Goal: Communication & Community: Ask a question

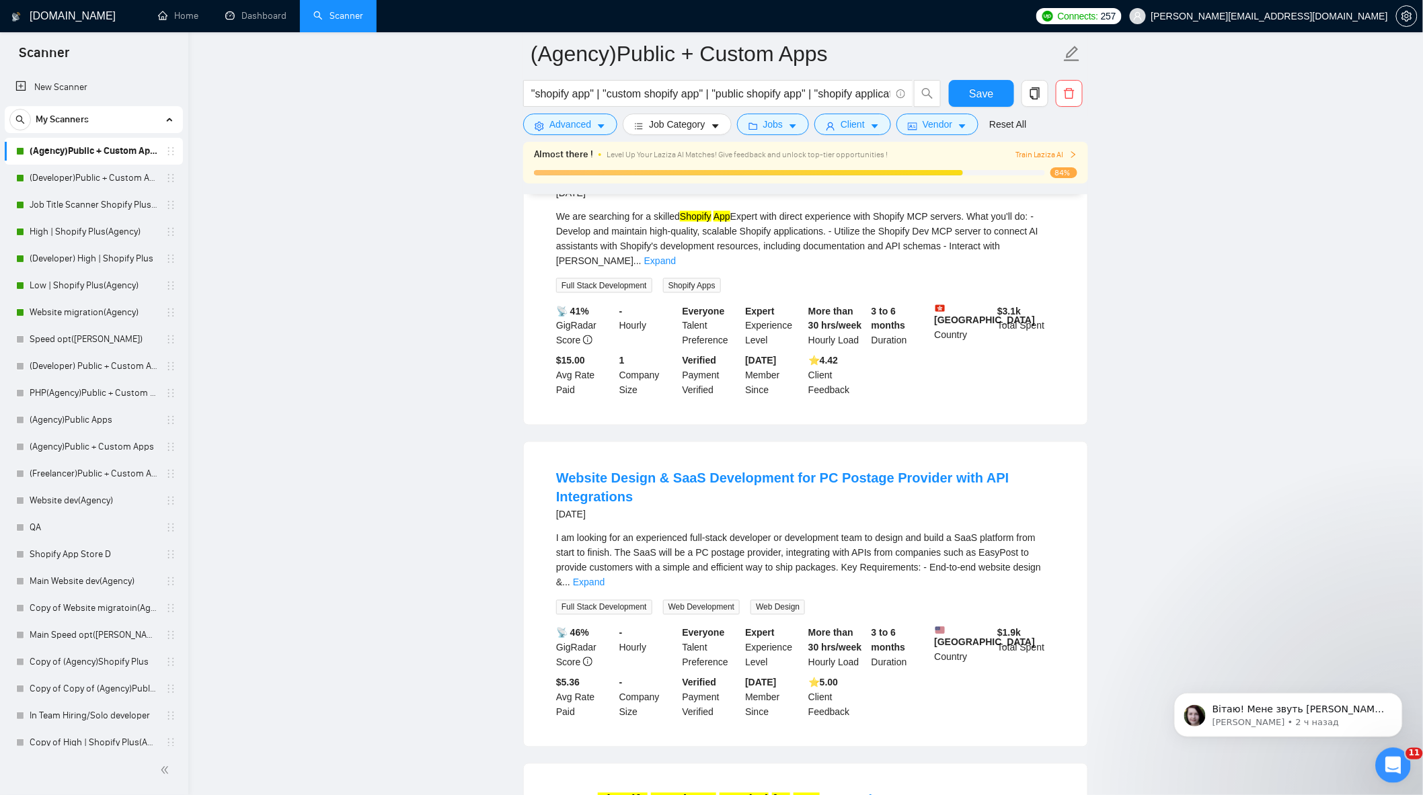
scroll to position [7660, 0]
click at [1389, 748] on html at bounding box center [1390, 764] width 32 height 32
click at [1388, 763] on icon "Открыть службу сообщений Intercom" at bounding box center [1390, 764] width 22 height 22
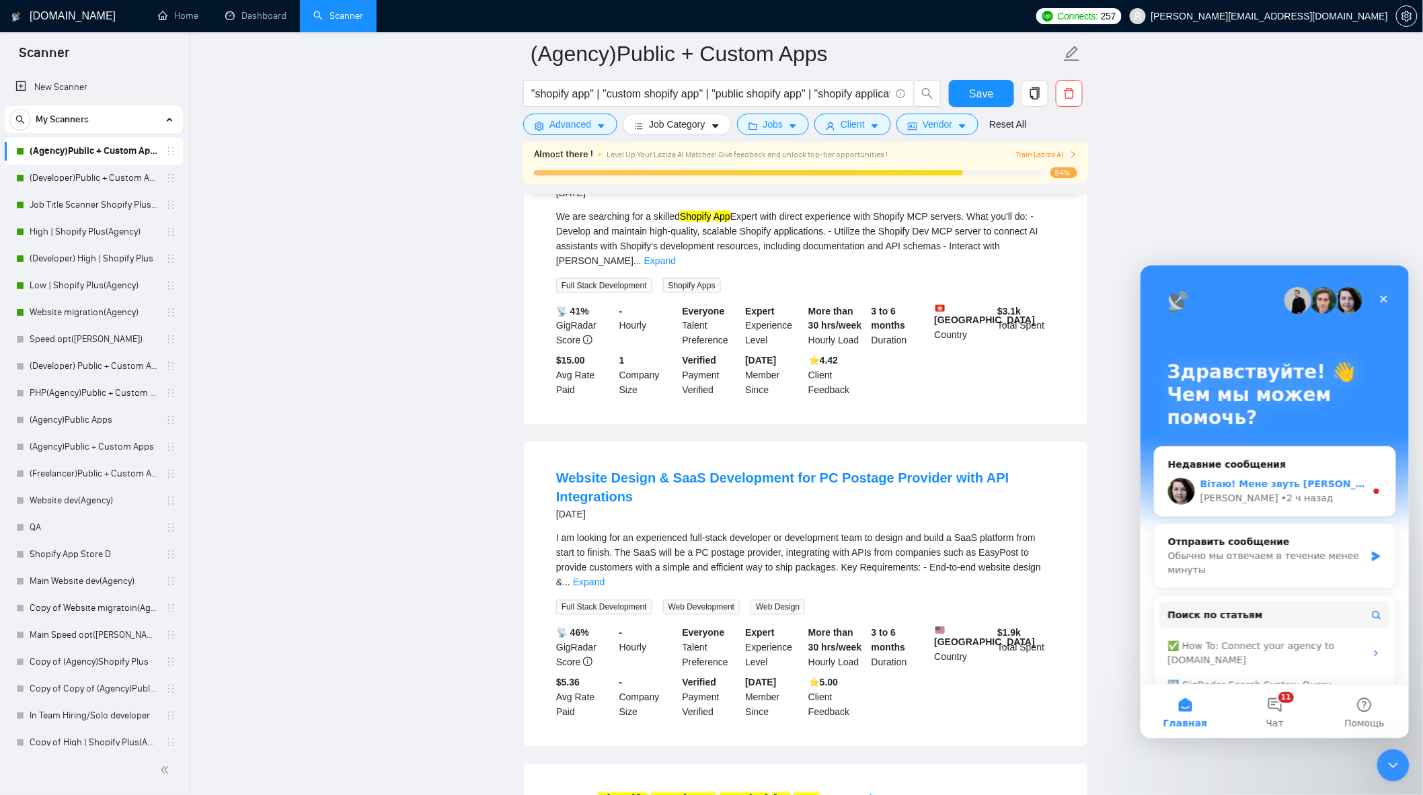
click at [1290, 497] on div "[PERSON_NAME] • 2 ч назад" at bounding box center [1281, 498] width 165 height 14
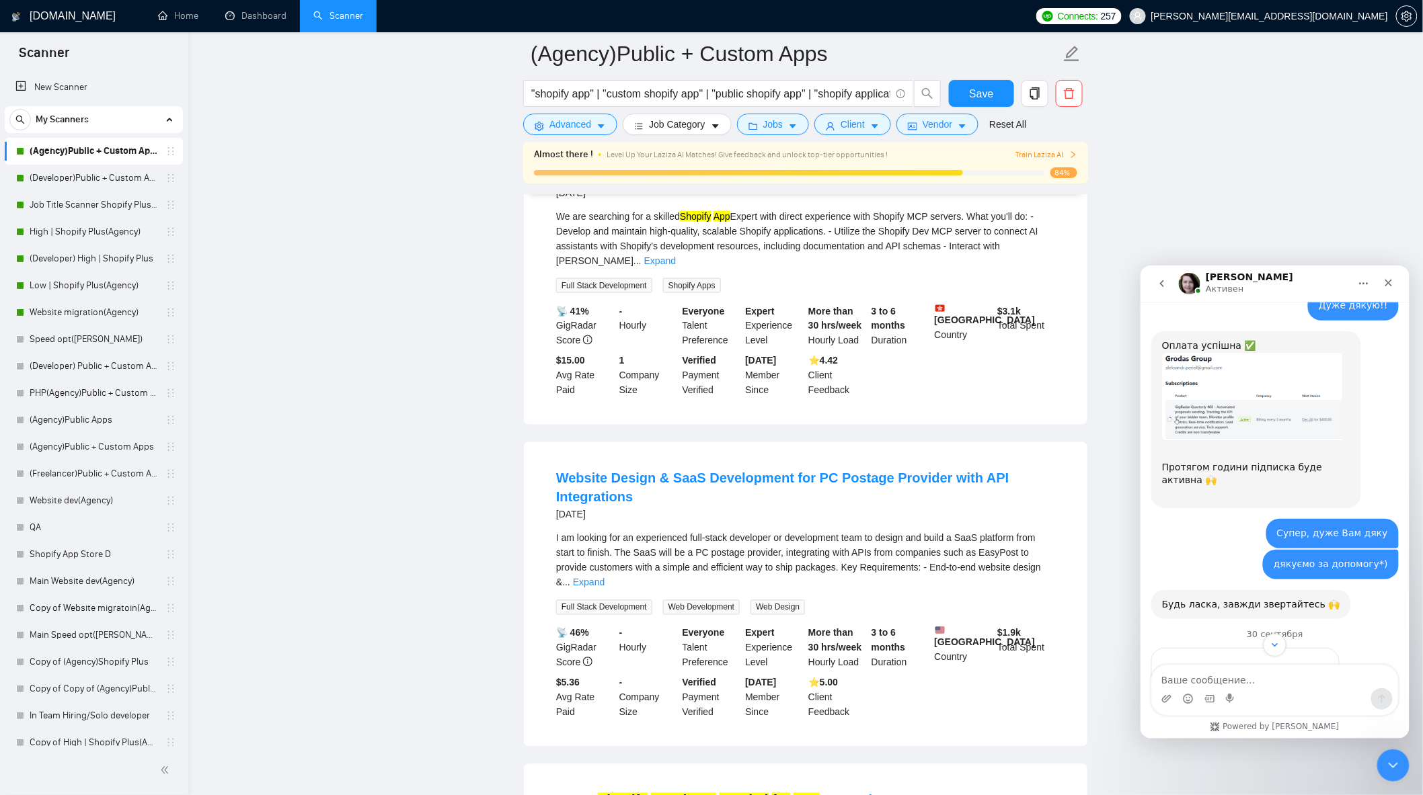
scroll to position [7694, 0]
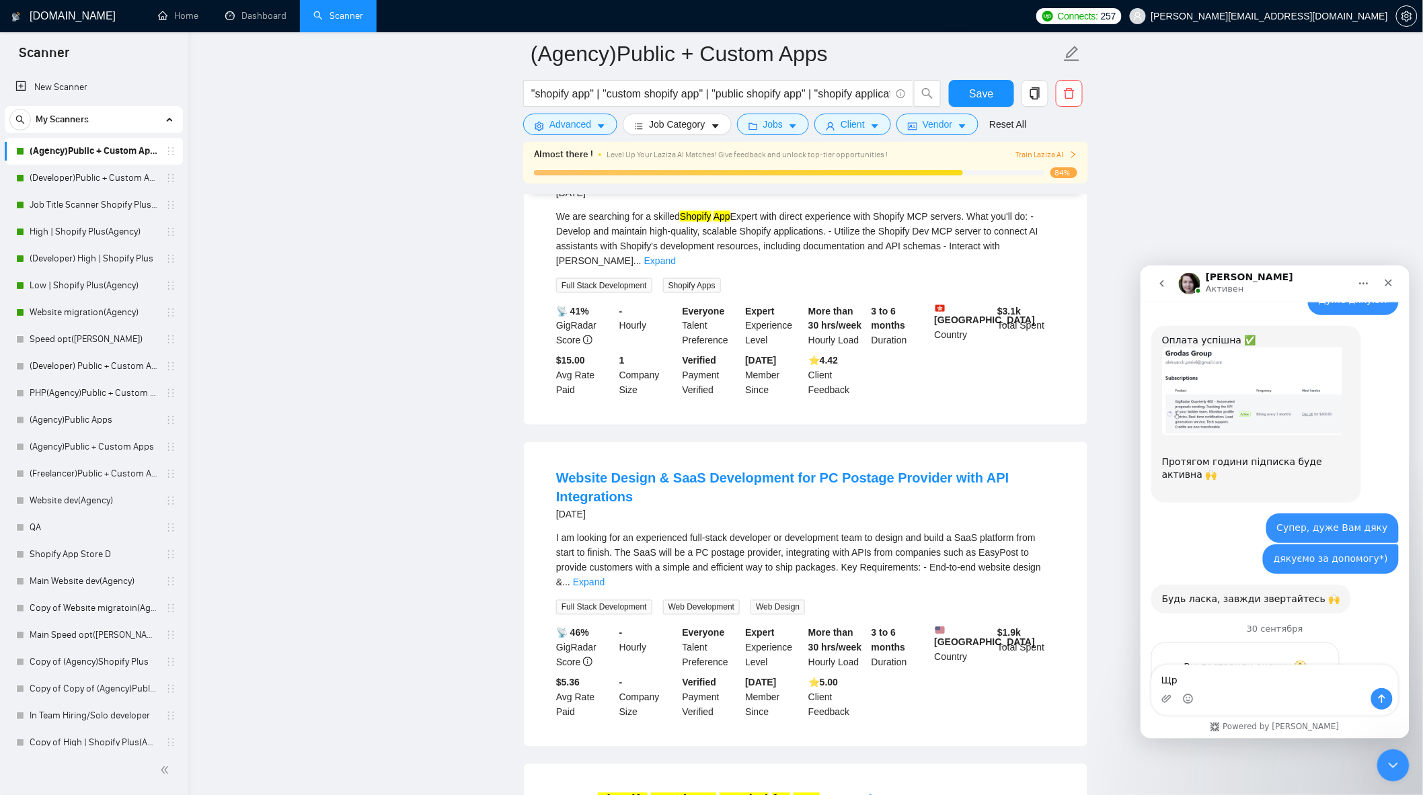
type textarea "Щ"
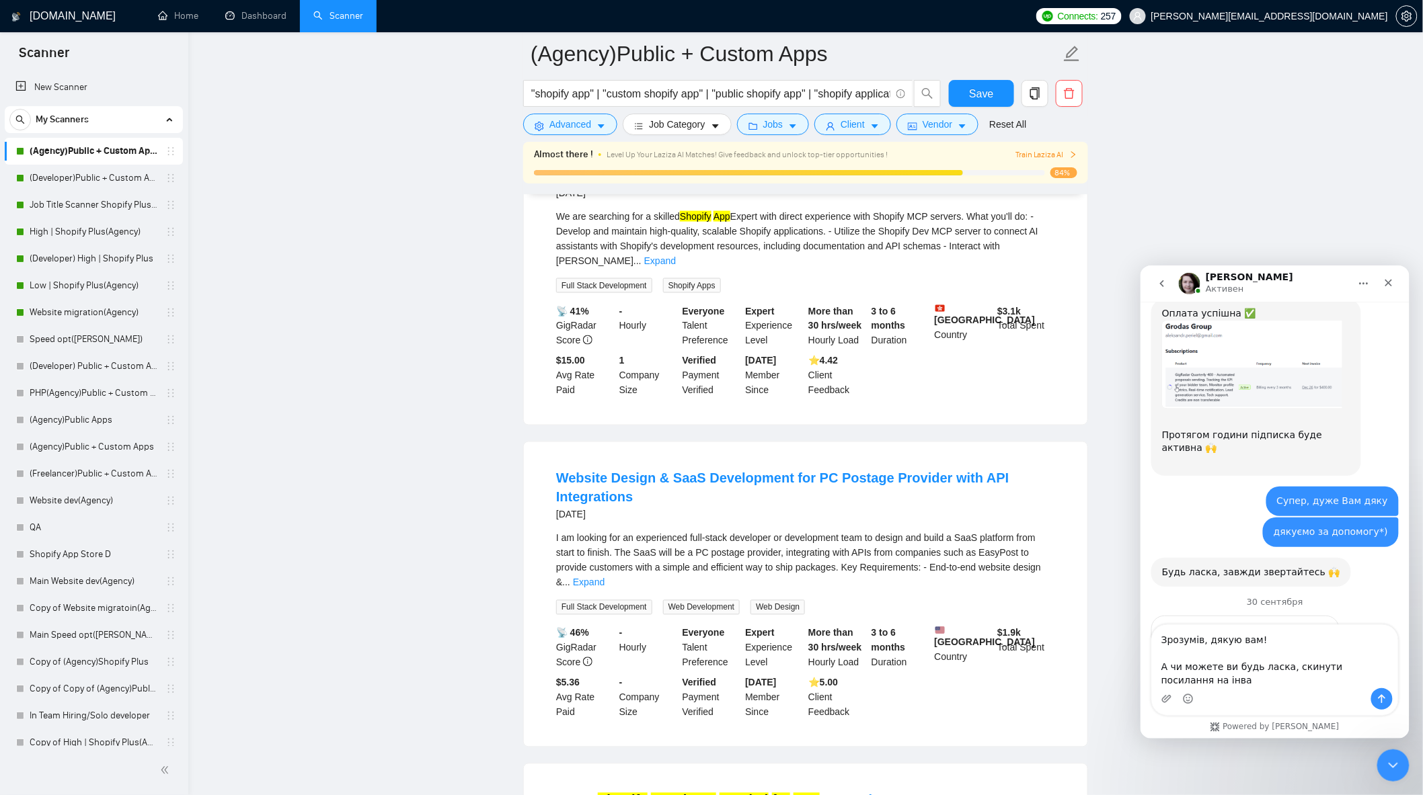
scroll to position [7734, 0]
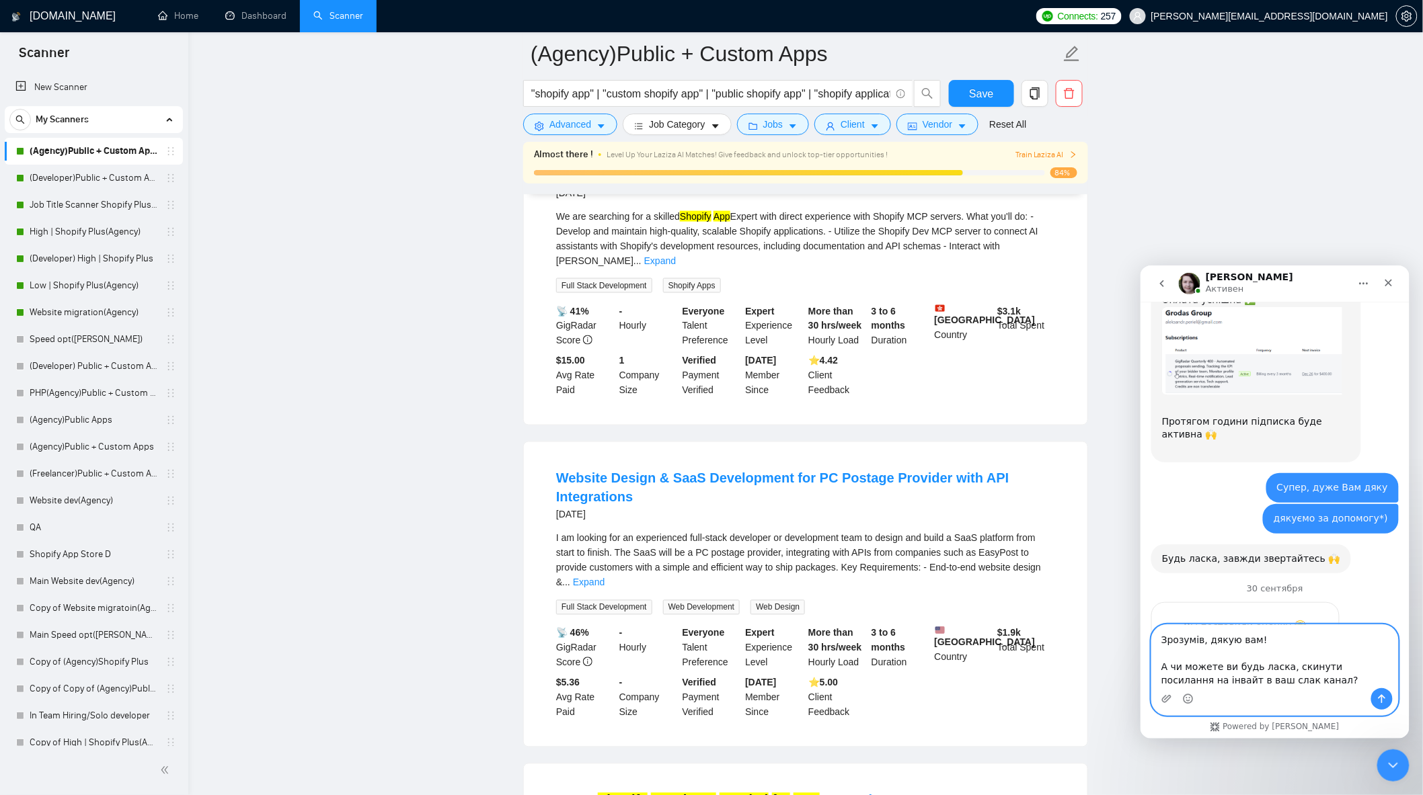
click at [1189, 698] on icon "Средство выбора эмодзи" at bounding box center [1187, 698] width 11 height 11
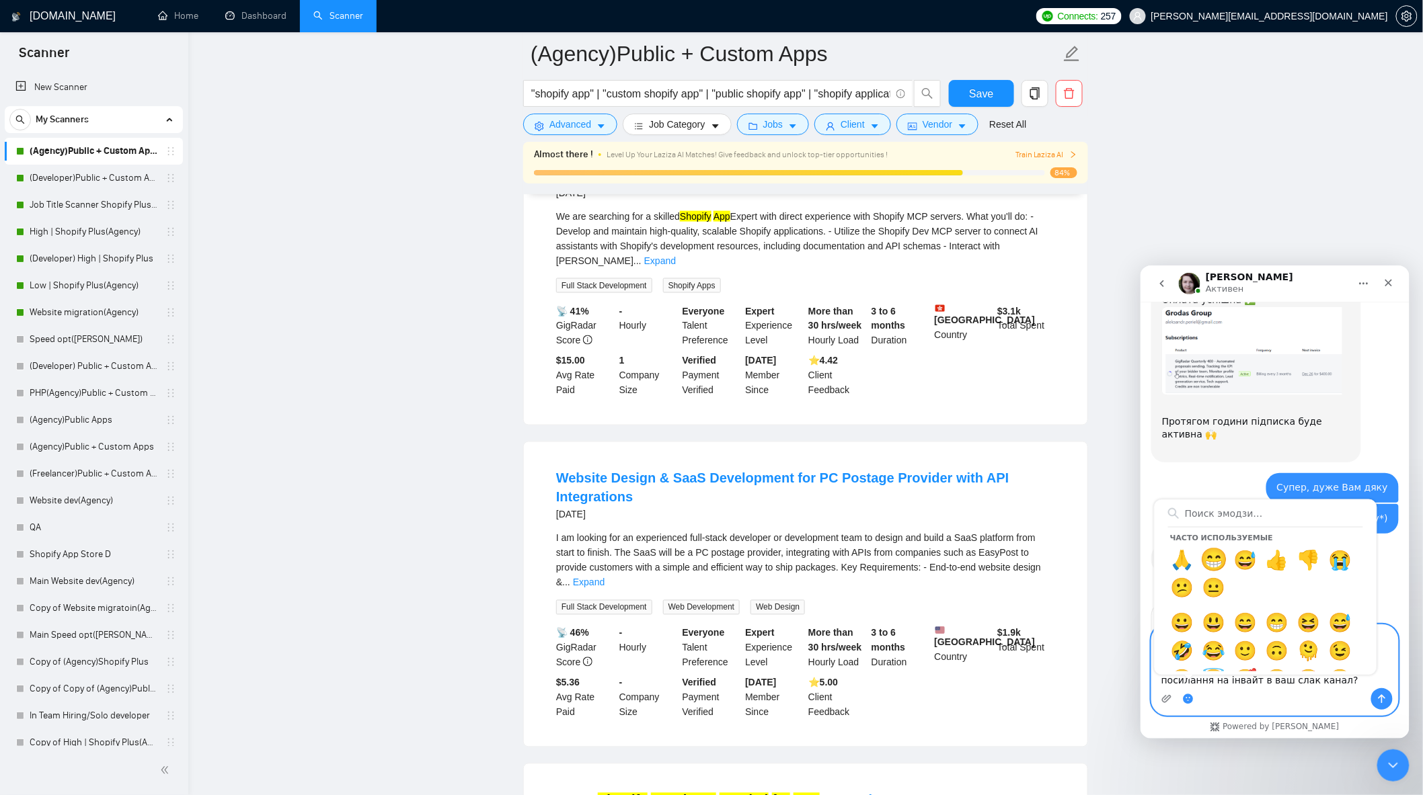
type textarea "Зрозумів, дякую вам! А чи можете ви будь ласка, скинути посилання на інвайт в в…"
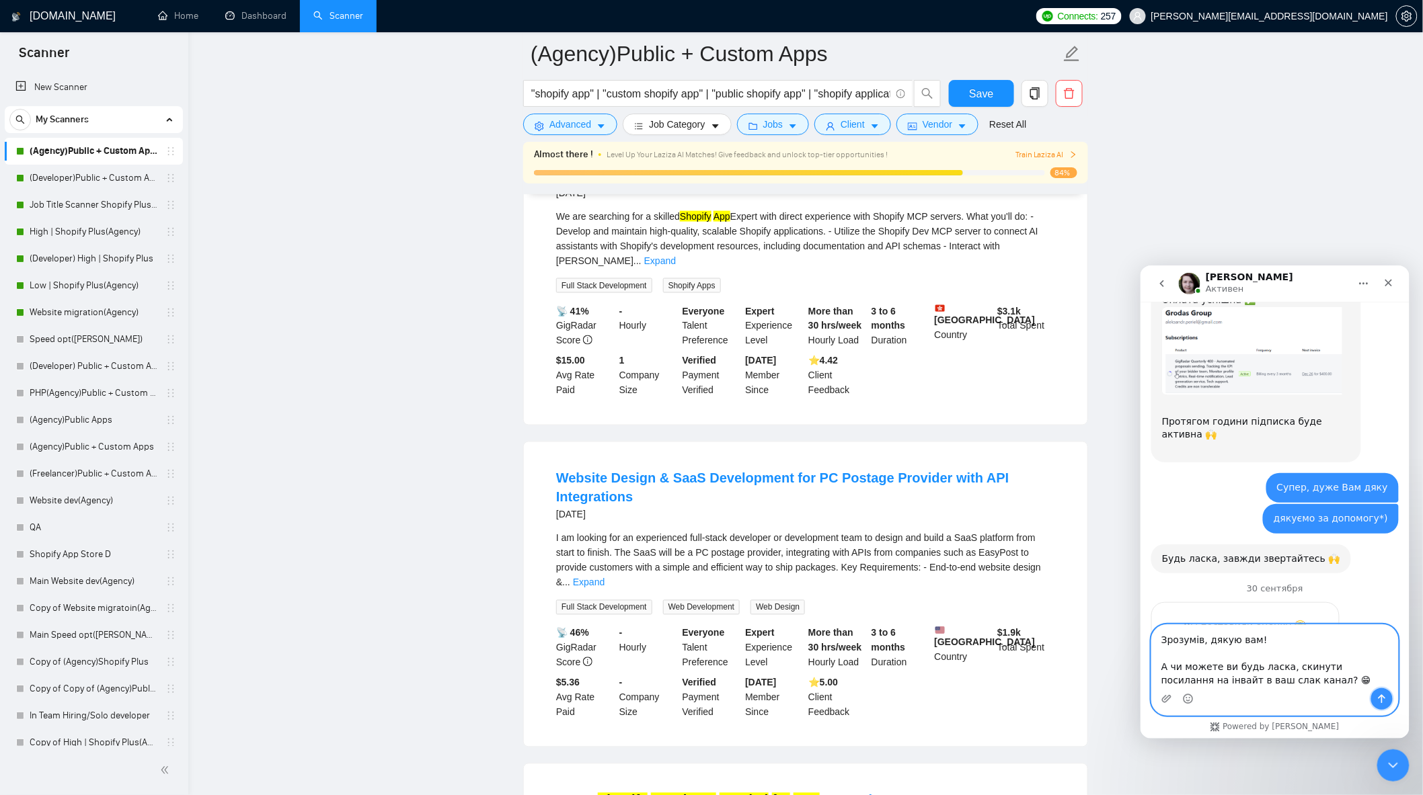
click at [1383, 691] on button "Отправить сообщение…" at bounding box center [1381, 699] width 22 height 22
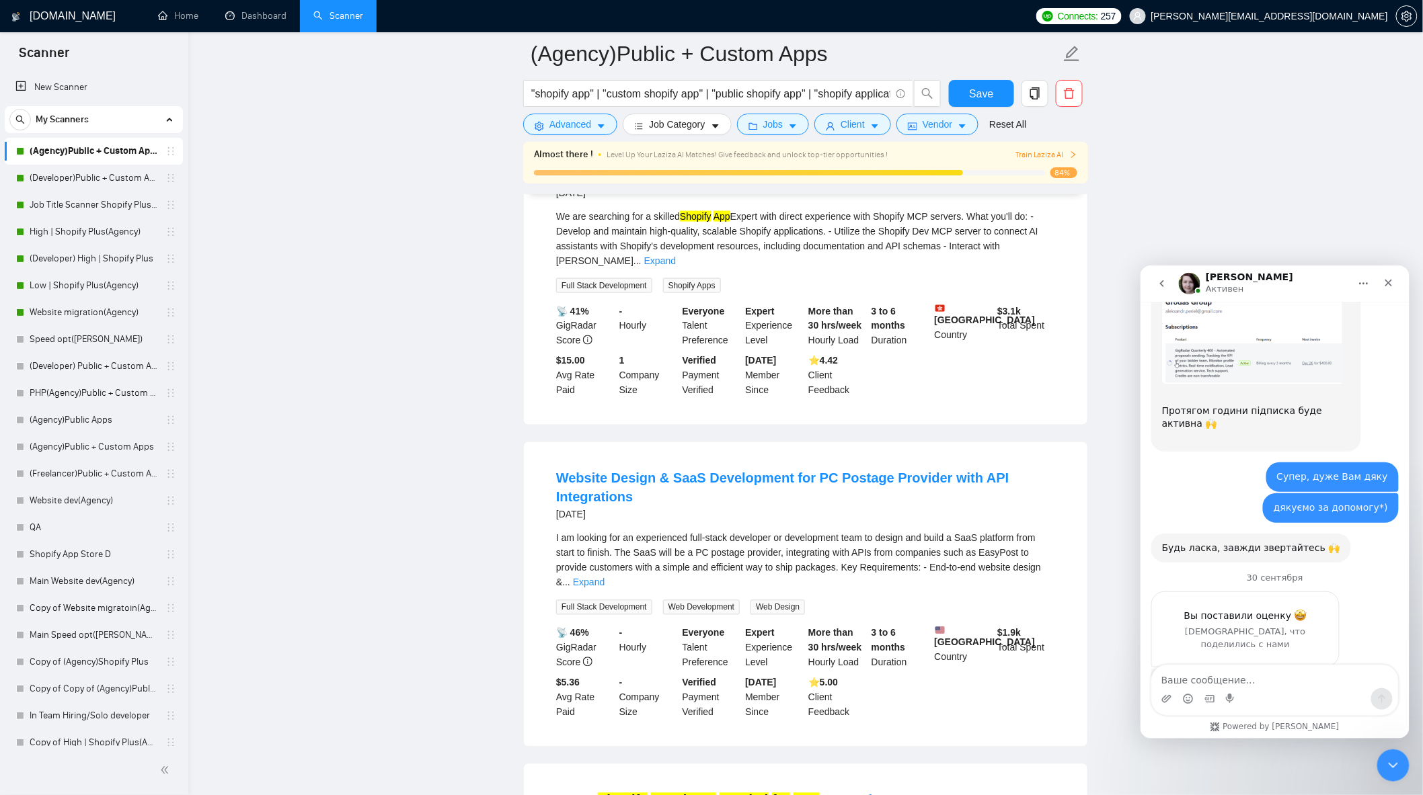
drag, startPoint x: 1270, startPoint y: 631, endPoint x: 1350, endPoint y: 615, distance: 81.5
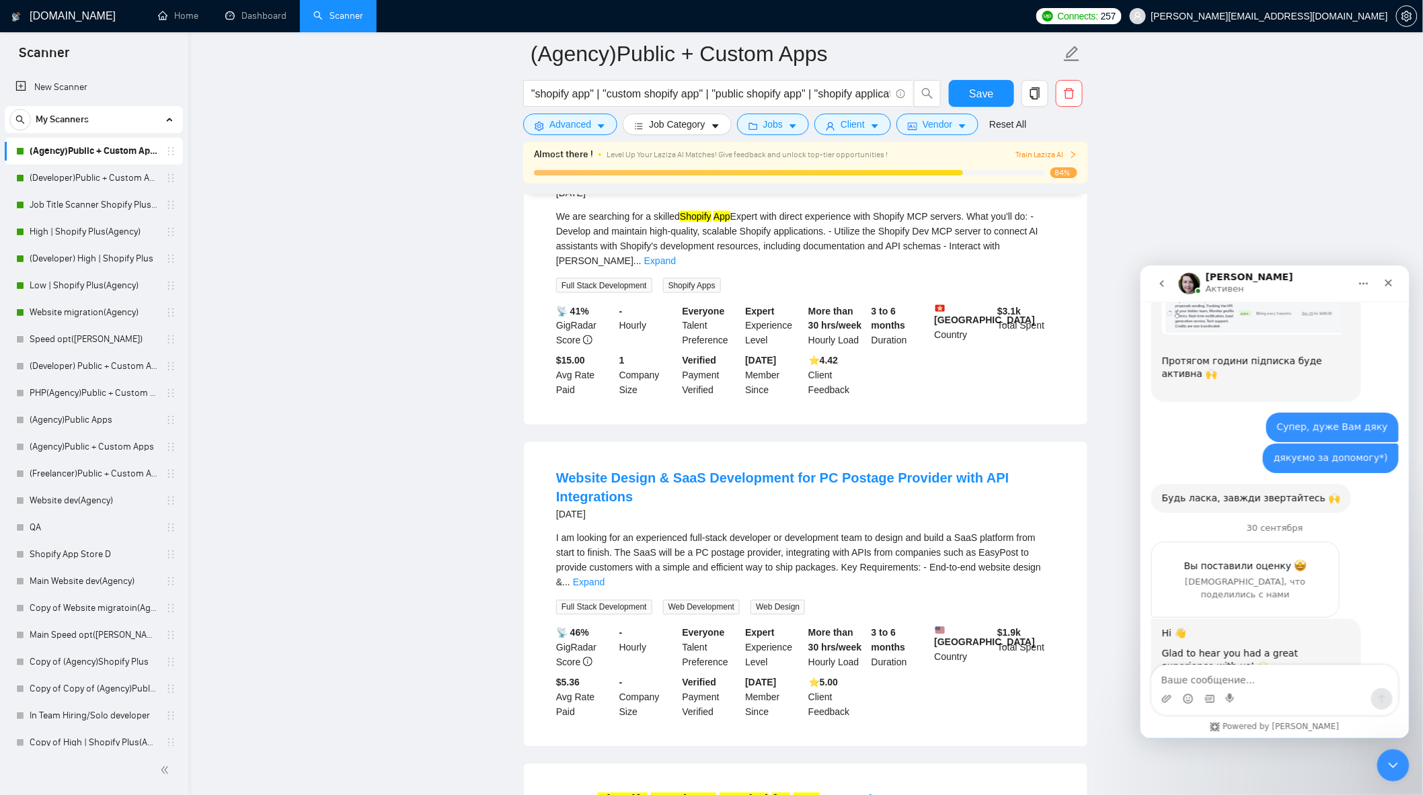
scroll to position [7825, 0]
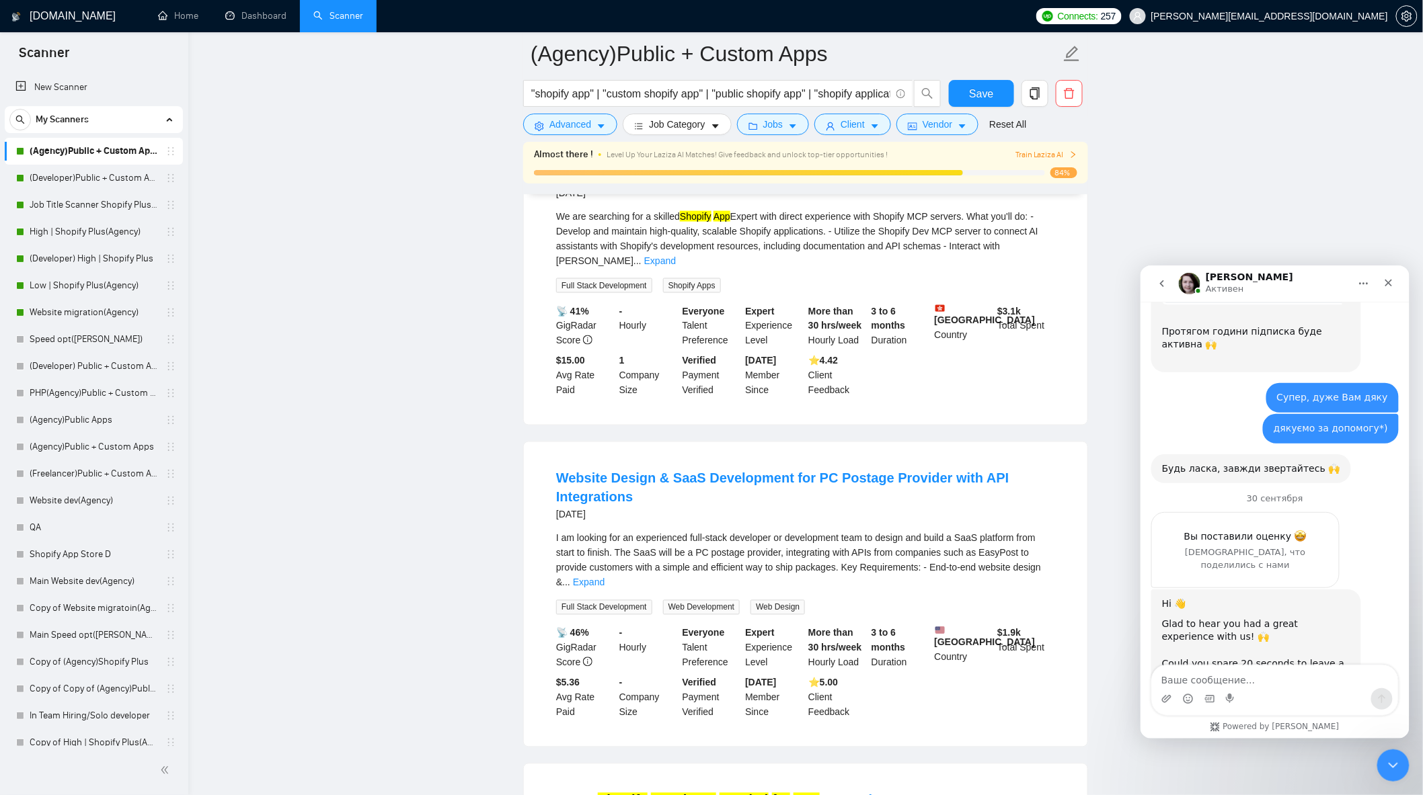
click at [1224, 679] on textarea "Ваше сообщение..." at bounding box center [1274, 676] width 246 height 23
type textarea "F"
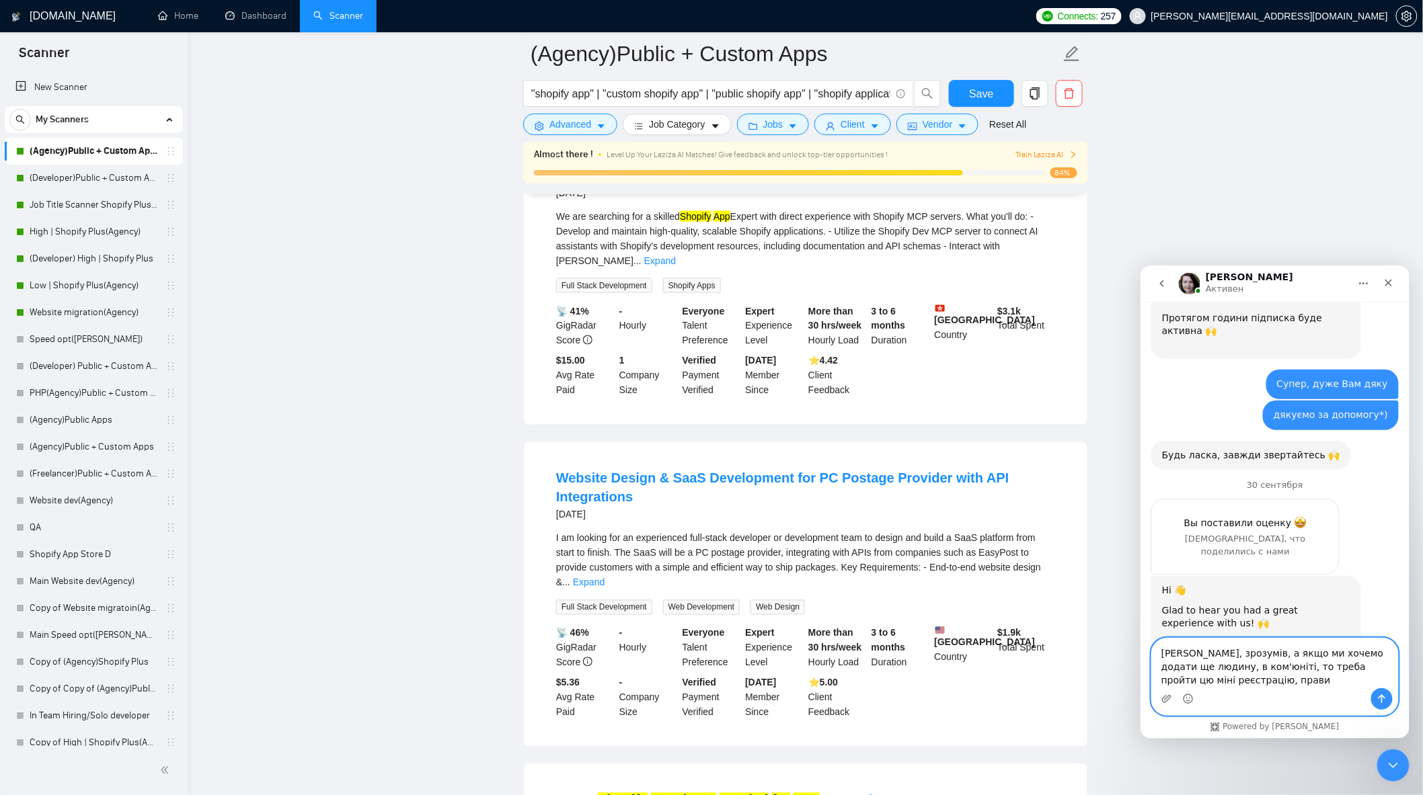
scroll to position [7852, 0]
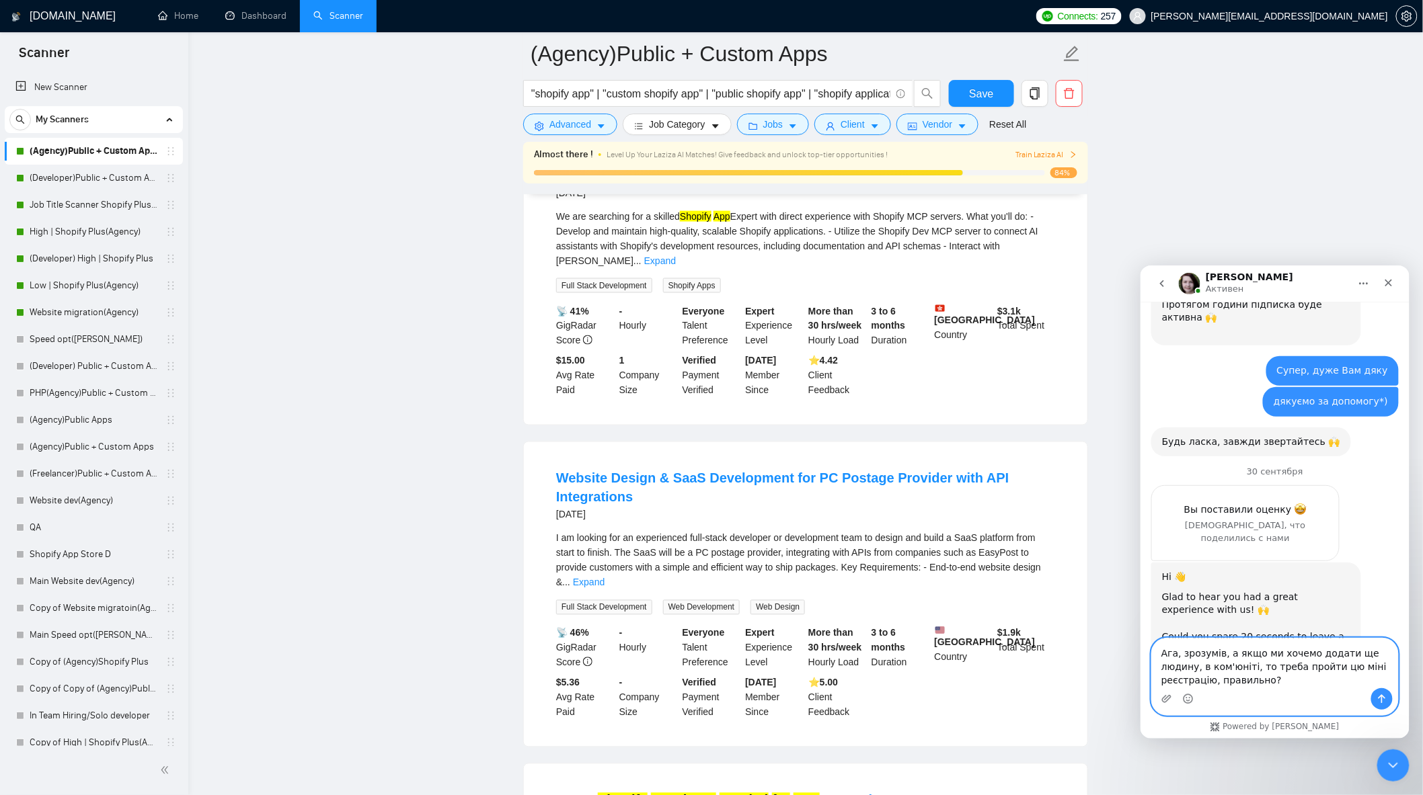
type textarea "Ага, зрозумів, а якщо ми хочемо додати ще людину, в ком'юніті, то треба пройти …"
click at [1266, 699] on div "Мессенджер Intercom" at bounding box center [1274, 699] width 246 height 22
click at [1252, 683] on textarea "Ага, зрозумів, а якщо ми хочемо додати ще людину, в ком'юніті, то треба пройти …" at bounding box center [1274, 663] width 246 height 50
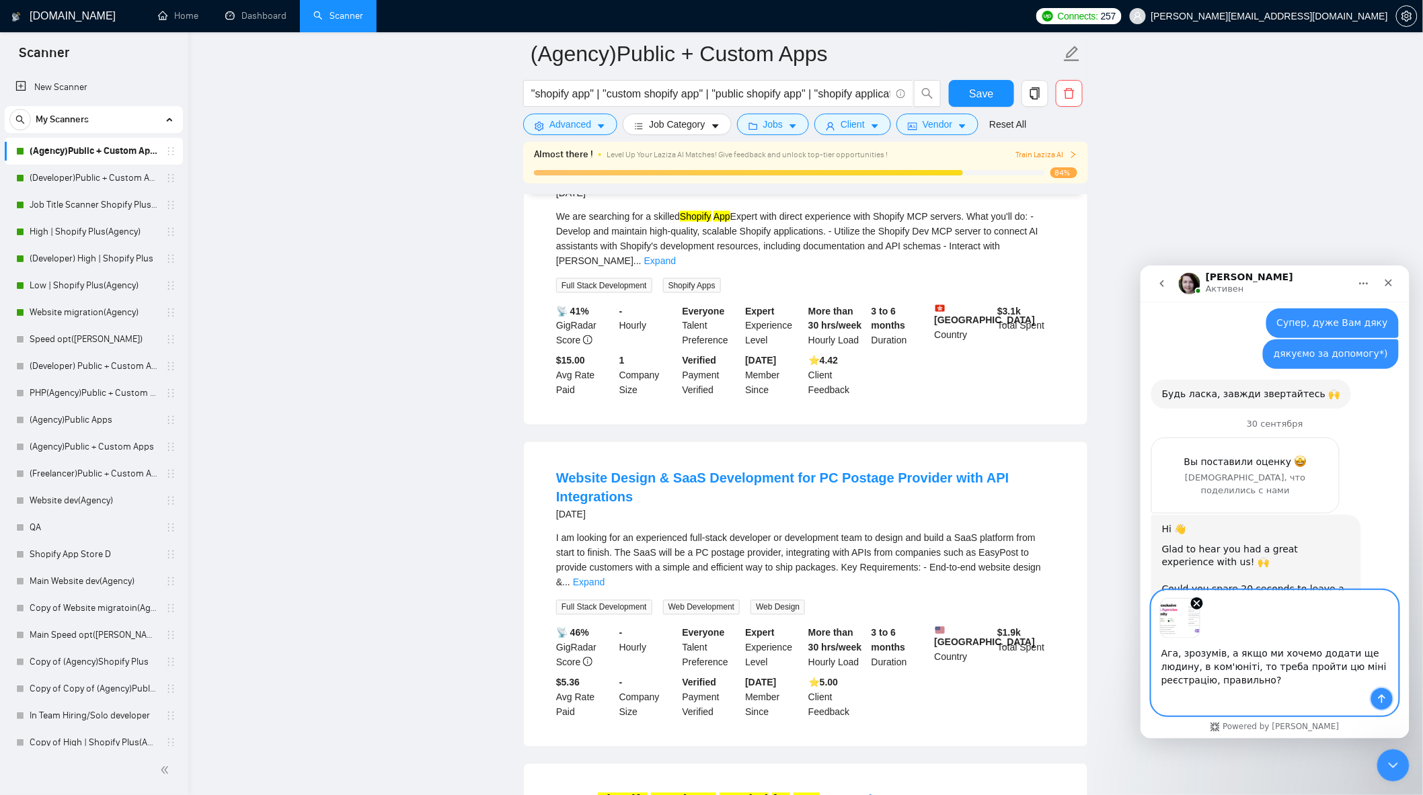
click at [1376, 693] on icon "Отправить сообщение…" at bounding box center [1380, 698] width 11 height 11
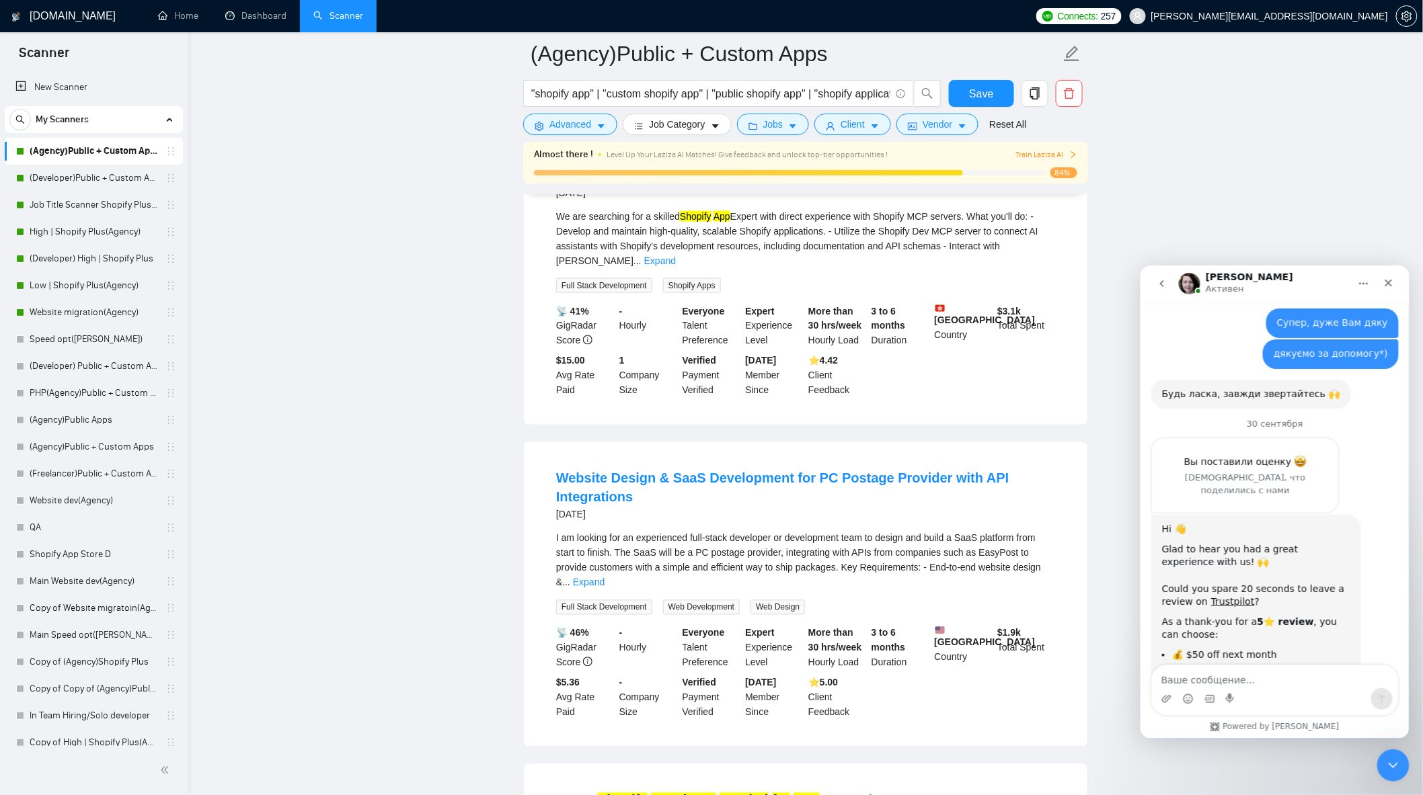
scroll to position [7997, 0]
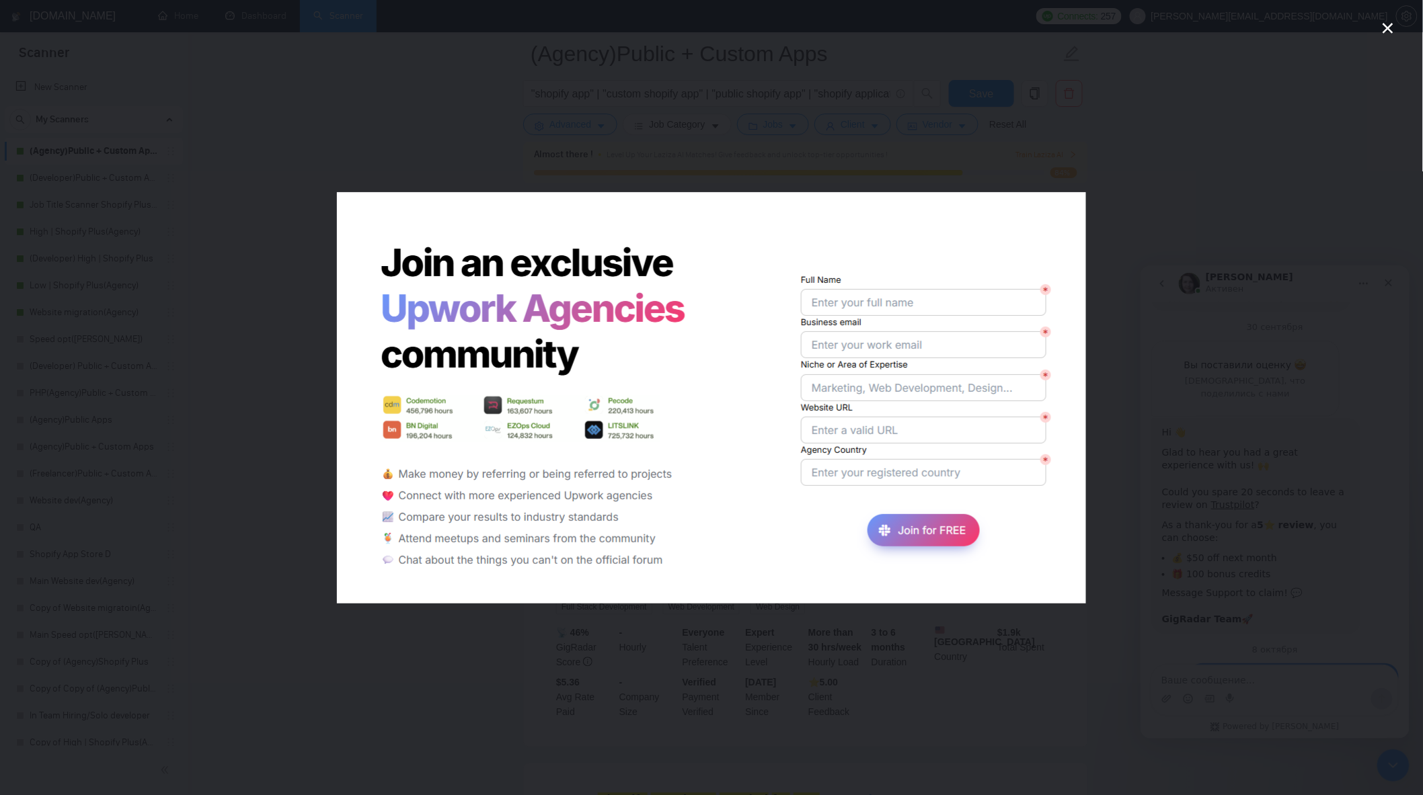
click at [871, 646] on div "Мессенджер Intercom" at bounding box center [711, 397] width 1423 height 795
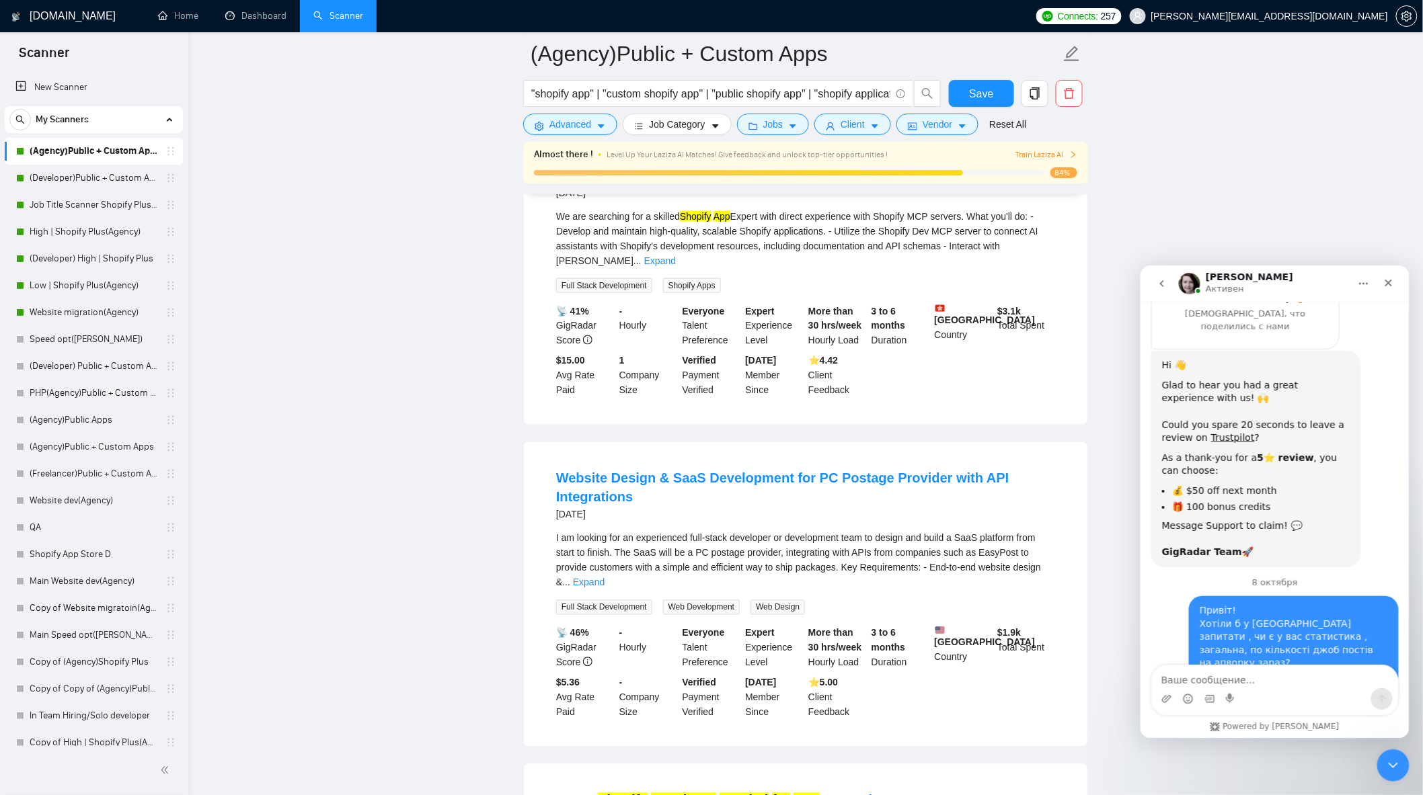
scroll to position [8081, 0]
